Goal: Task Accomplishment & Management: Use online tool/utility

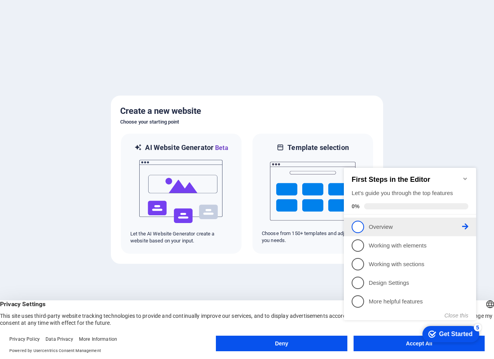
click at [357, 227] on span "1" at bounding box center [357, 227] width 12 height 12
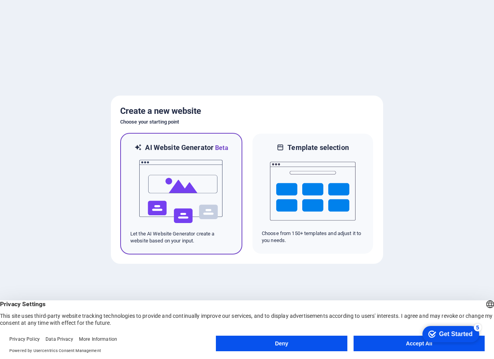
click at [190, 222] on img at bounding box center [181, 192] width 86 height 78
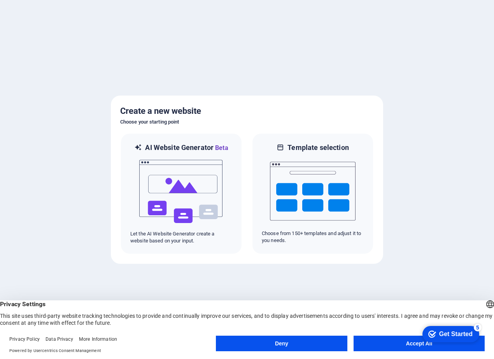
click at [276, 342] on button "Deny" at bounding box center [281, 344] width 131 height 16
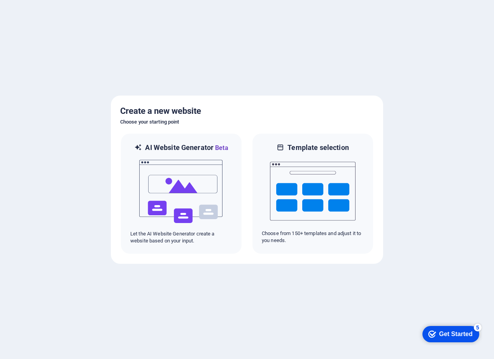
click at [276, 342] on div at bounding box center [247, 179] width 494 height 359
click at [286, 346] on div at bounding box center [247, 179] width 494 height 359
click at [281, 347] on div at bounding box center [247, 179] width 494 height 359
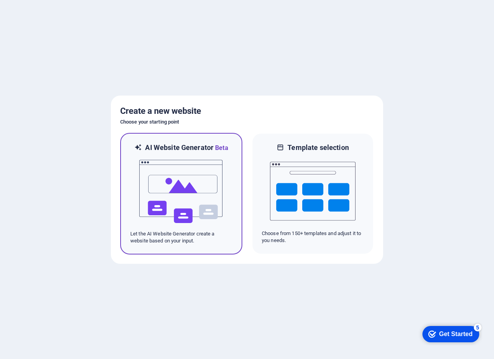
click at [182, 235] on p "Let the AI Website Generator create a website based on your input." at bounding box center [181, 237] width 102 height 14
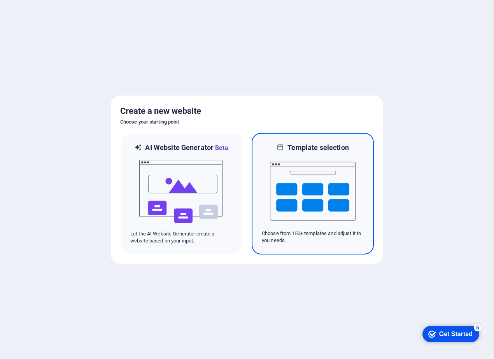
click at [333, 189] on img at bounding box center [313, 191] width 86 height 78
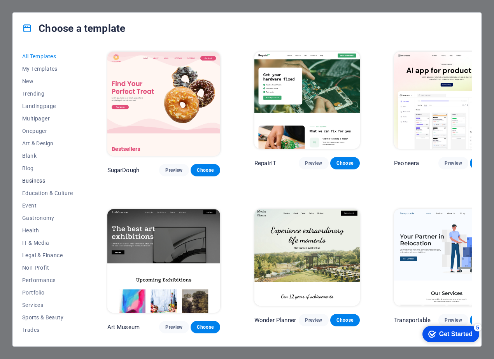
click at [37, 181] on span "Business" at bounding box center [47, 181] width 51 height 6
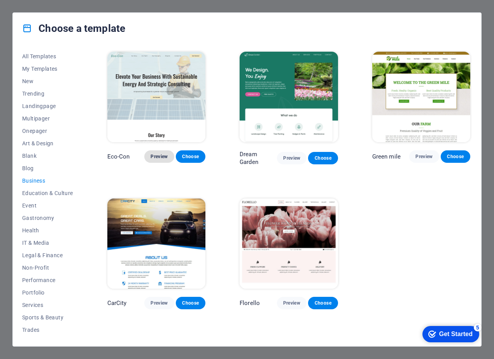
click at [159, 157] on span "Preview" at bounding box center [158, 157] width 17 height 6
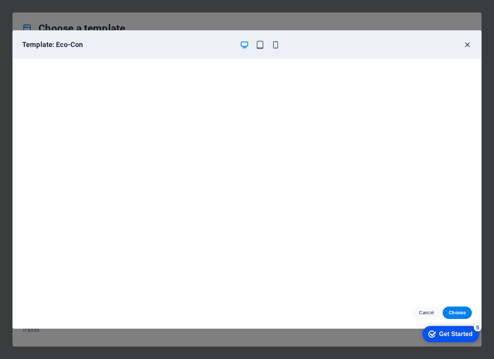
click at [467, 45] on icon "button" at bounding box center [467, 44] width 9 height 9
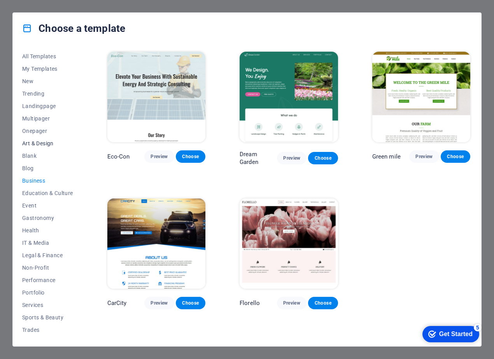
click at [50, 143] on span "Art & Design" at bounding box center [47, 143] width 51 height 6
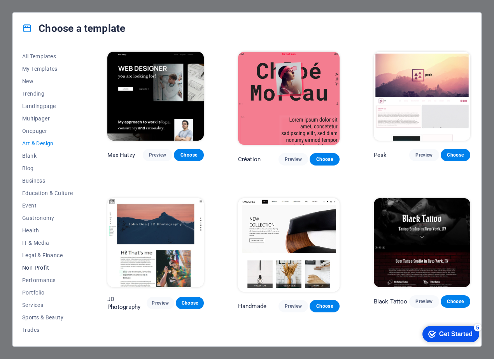
click at [41, 269] on span "Non-Profit" at bounding box center [47, 268] width 51 height 6
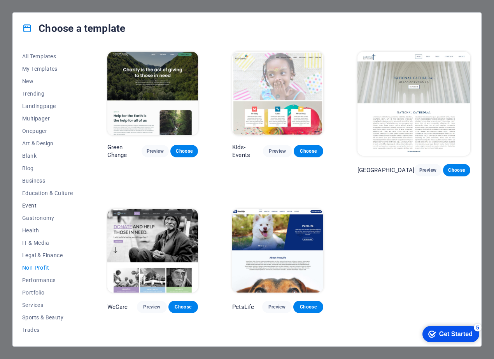
click at [34, 204] on span "Event" at bounding box center [47, 205] width 51 height 6
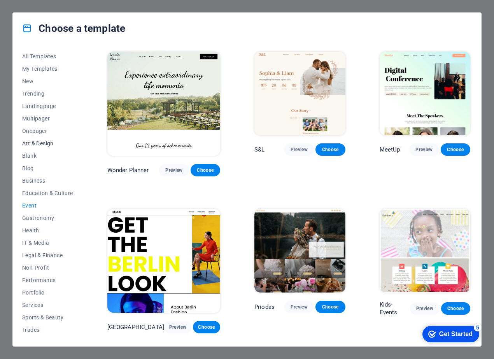
click at [37, 142] on span "Art & Design" at bounding box center [47, 143] width 51 height 6
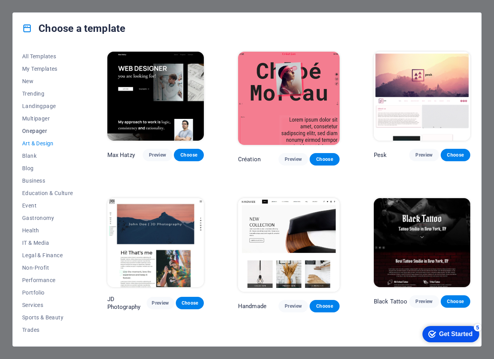
click at [37, 132] on span "Onepager" at bounding box center [47, 131] width 51 height 6
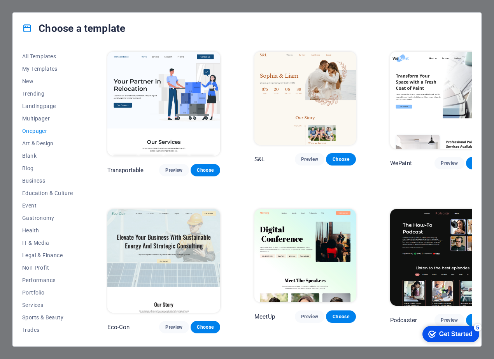
click at [37, 132] on span "Onepager" at bounding box center [47, 131] width 51 height 6
click at [44, 193] on span "Education & Culture" at bounding box center [47, 193] width 51 height 6
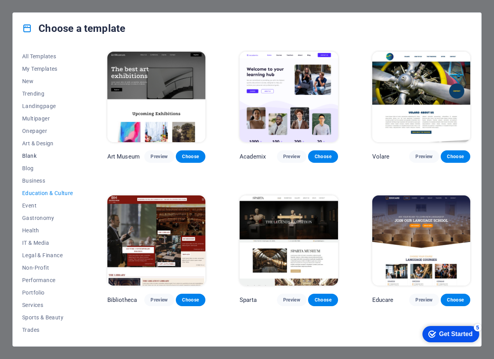
click at [31, 157] on span "Blank" at bounding box center [47, 156] width 51 height 6
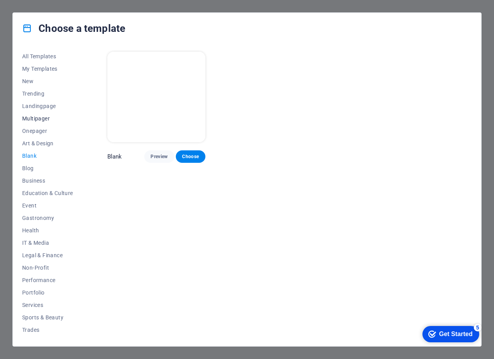
click at [38, 119] on span "Multipager" at bounding box center [47, 118] width 51 height 6
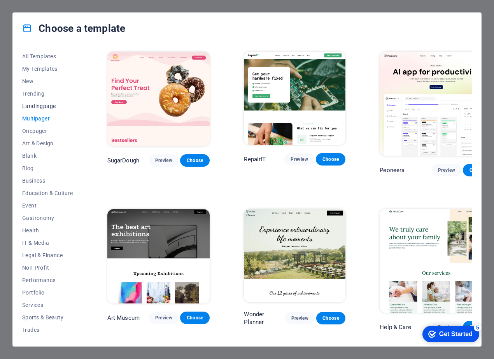
click at [37, 108] on span "Landingpage" at bounding box center [47, 106] width 51 height 6
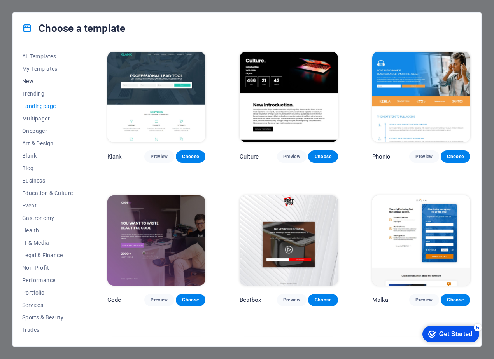
click at [32, 83] on span "New" at bounding box center [47, 81] width 51 height 6
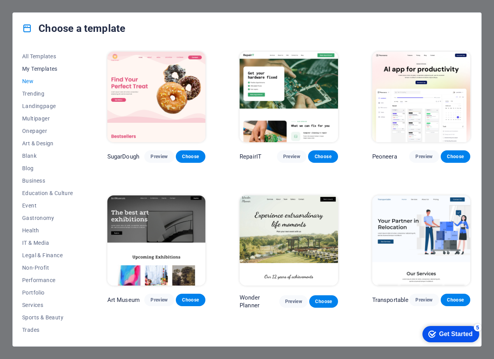
click at [45, 68] on span "My Templates" at bounding box center [47, 69] width 51 height 6
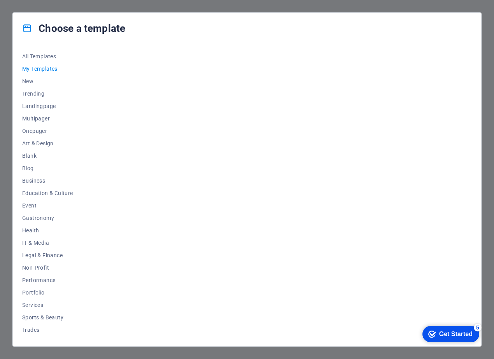
click at [45, 68] on span "My Templates" at bounding box center [47, 69] width 51 height 6
click at [45, 56] on span "All Templates" at bounding box center [47, 56] width 51 height 6
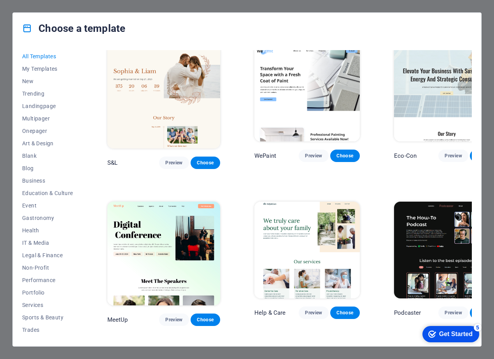
scroll to position [328, 0]
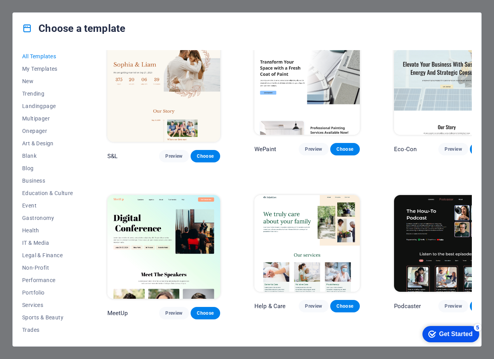
click at [290, 216] on img at bounding box center [306, 243] width 105 height 97
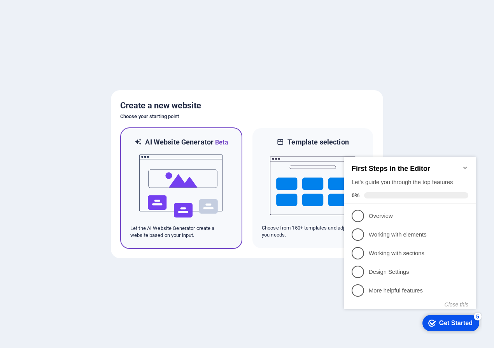
click at [178, 200] on img at bounding box center [181, 186] width 86 height 78
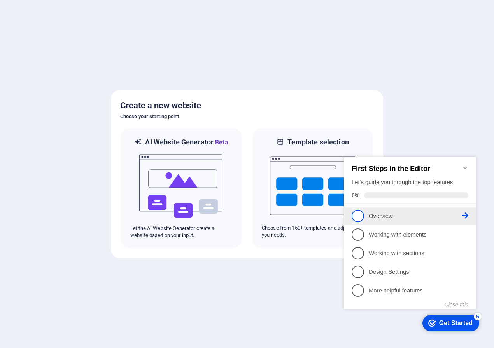
click at [359, 216] on span "1" at bounding box center [357, 216] width 12 height 12
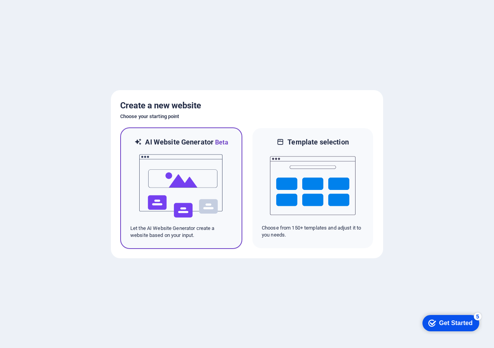
click at [183, 199] on img at bounding box center [181, 186] width 86 height 78
